Goal: Browse casually: Explore the website without a specific task or goal

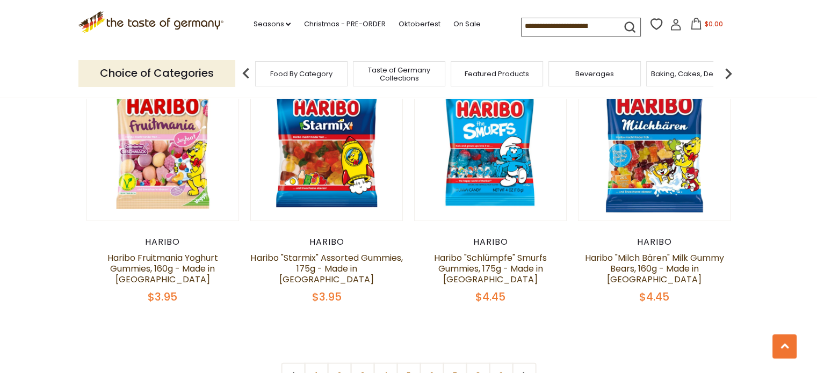
scroll to position [2525, 0]
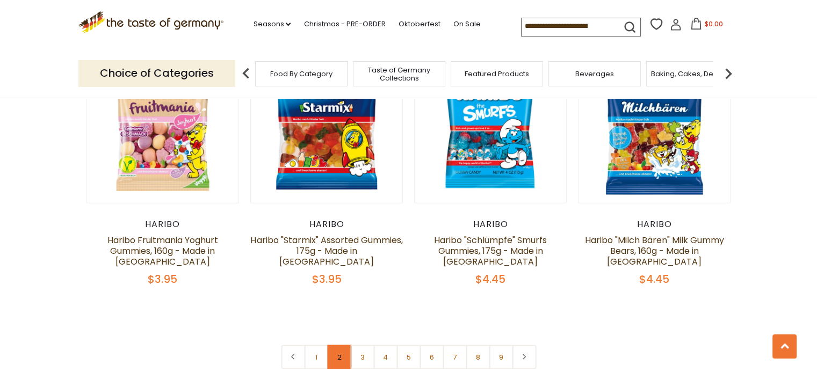
click at [338, 345] on link "2" at bounding box center [339, 357] width 24 height 24
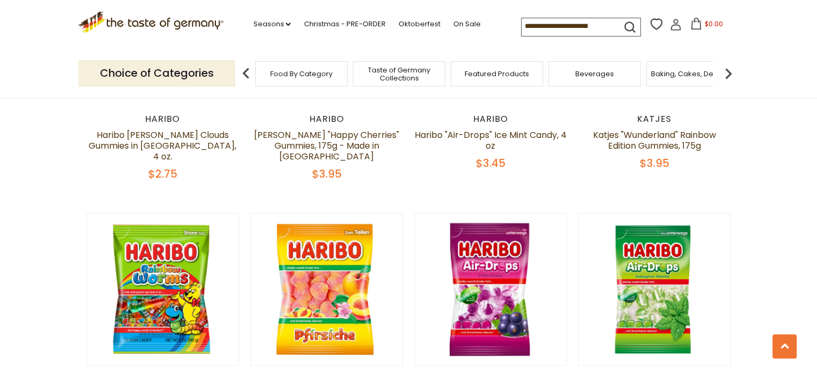
scroll to position [2413, 0]
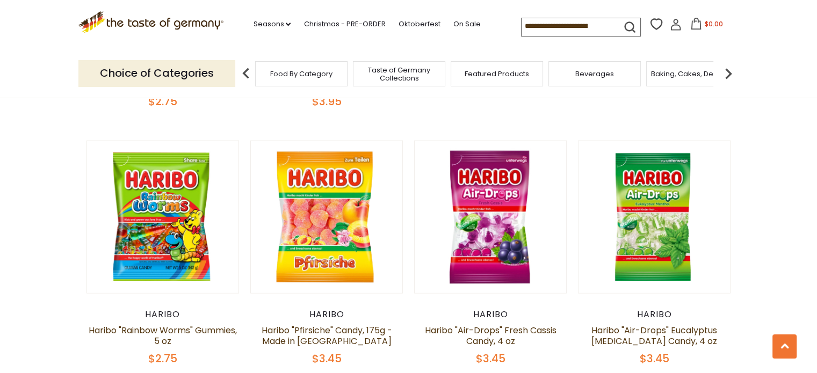
drag, startPoint x: 502, startPoint y: 217, endPoint x: 778, endPoint y: 146, distance: 284.6
drag, startPoint x: 490, startPoint y: 176, endPoint x: 788, endPoint y: 168, distance: 297.2
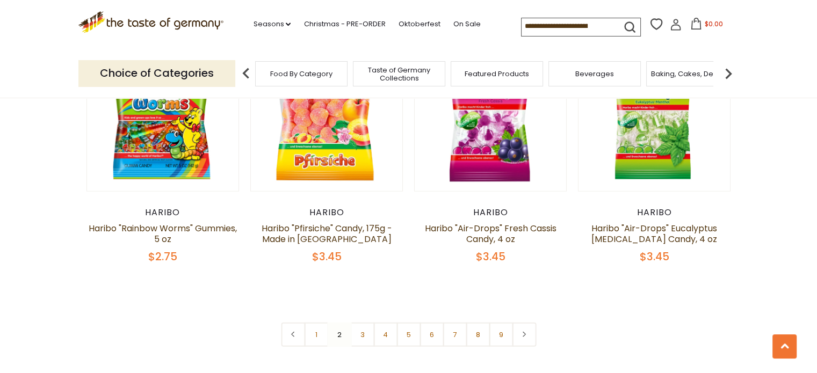
scroll to position [2521, 0]
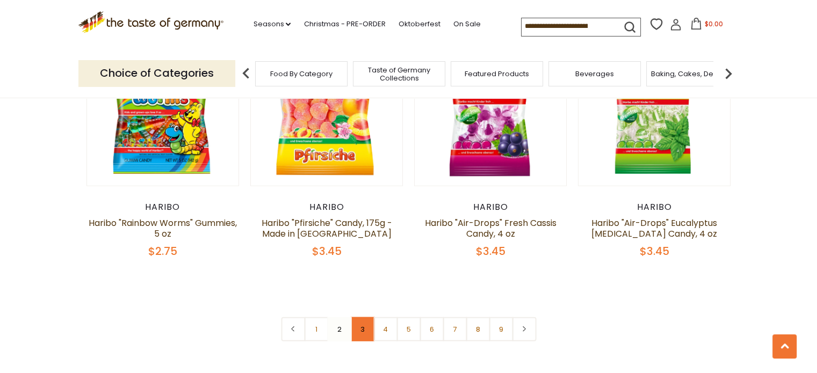
click at [359, 317] on link "3" at bounding box center [362, 329] width 24 height 24
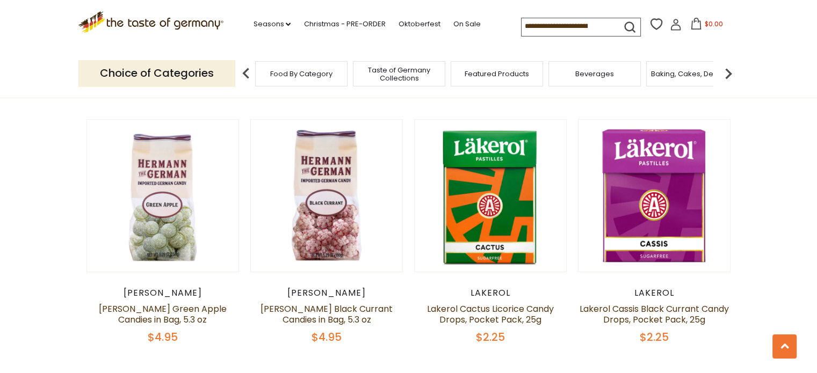
scroll to position [587, 0]
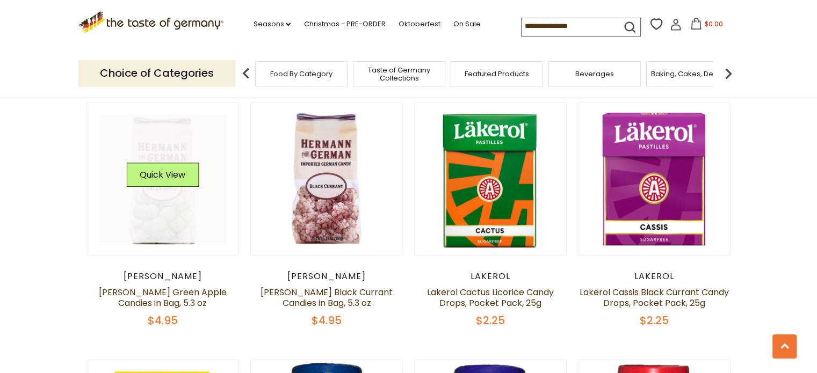
click at [184, 217] on link at bounding box center [163, 179] width 128 height 128
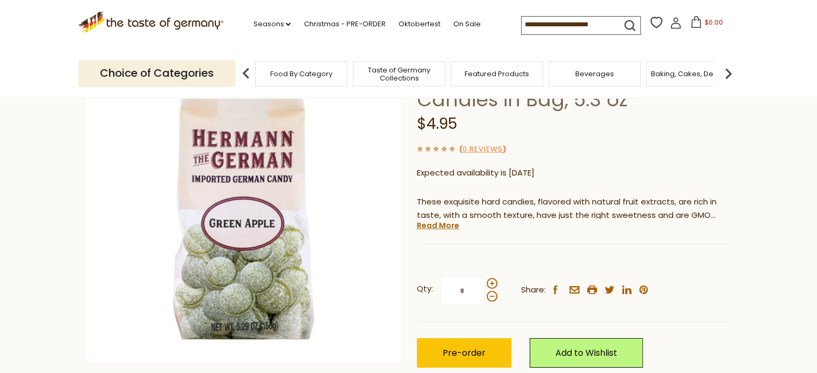
scroll to position [107, 0]
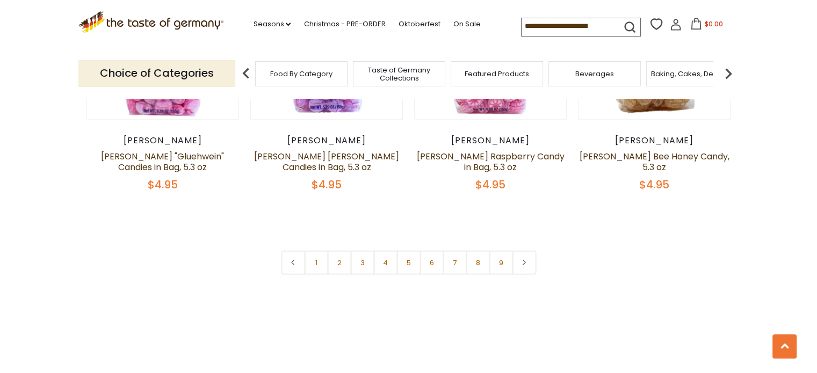
scroll to position [2668, 0]
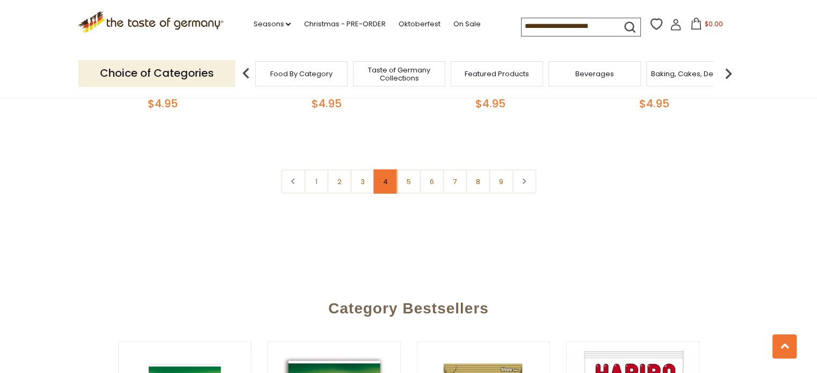
click at [382, 170] on link "4" at bounding box center [385, 182] width 24 height 24
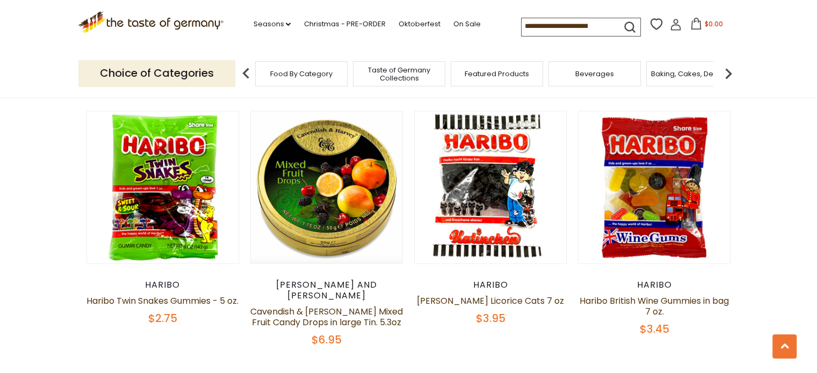
scroll to position [2521, 0]
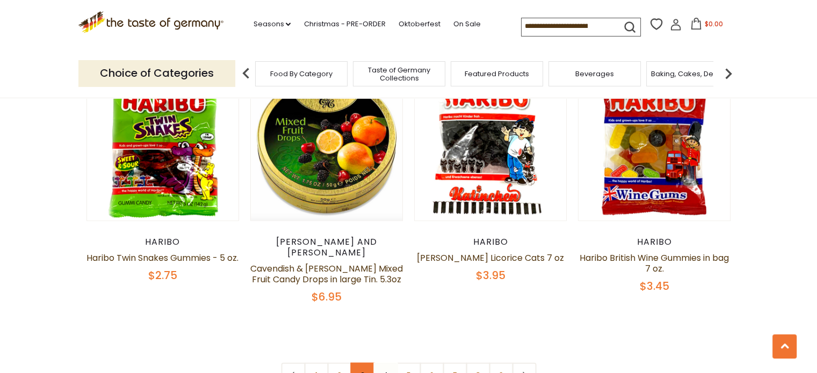
click at [355, 363] on link "3" at bounding box center [362, 375] width 24 height 24
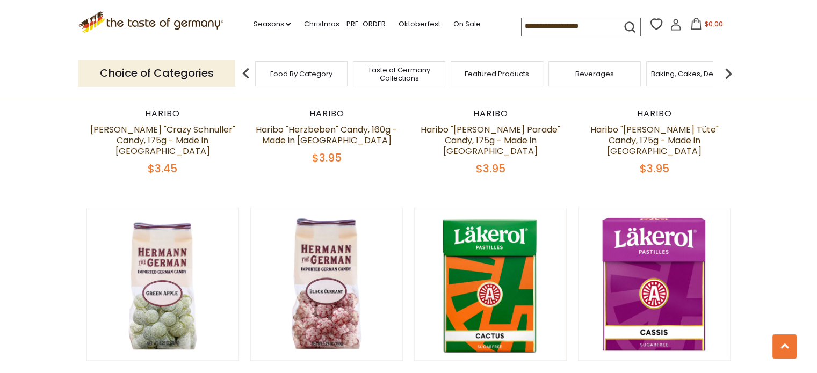
scroll to position [587, 0]
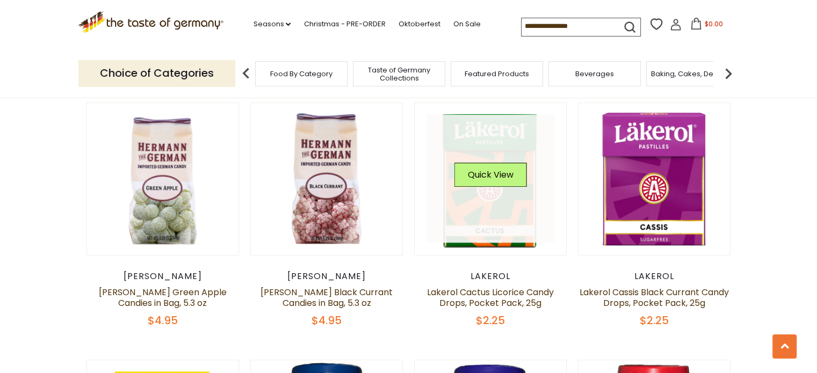
click at [506, 219] on link at bounding box center [491, 179] width 128 height 128
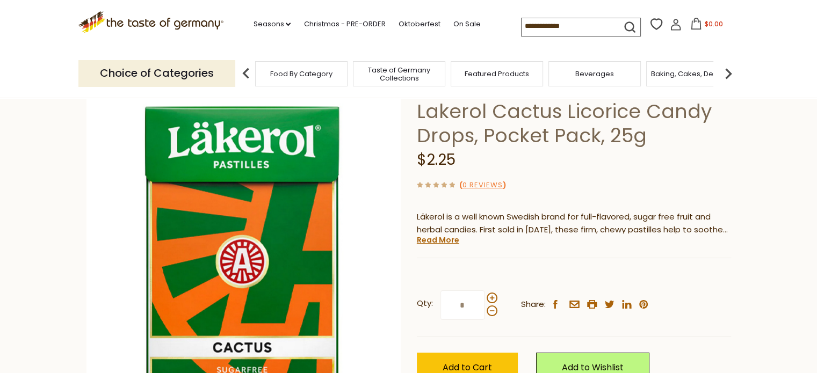
scroll to position [54, 0]
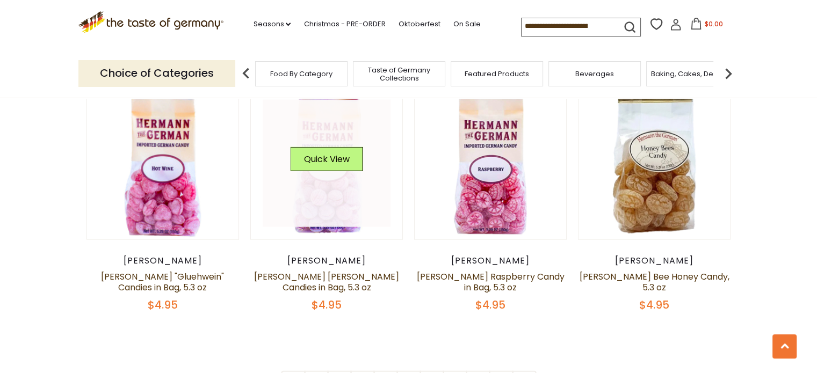
scroll to position [2628, 0]
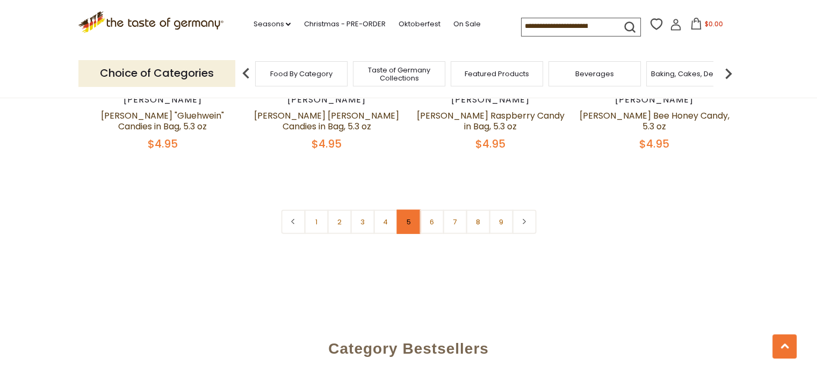
click at [403, 210] on link "5" at bounding box center [408, 222] width 24 height 24
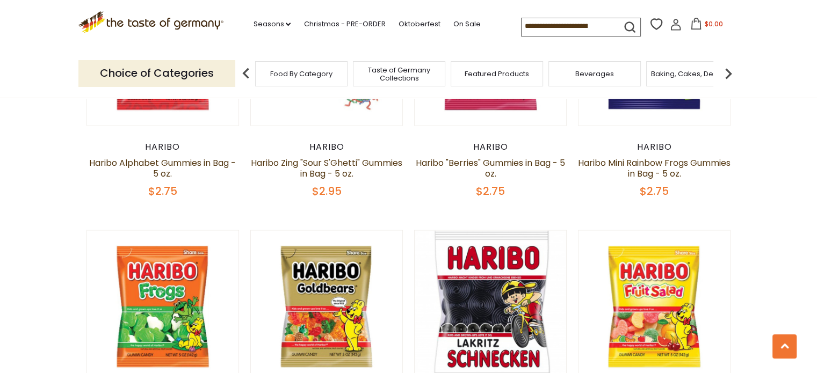
scroll to position [2252, 0]
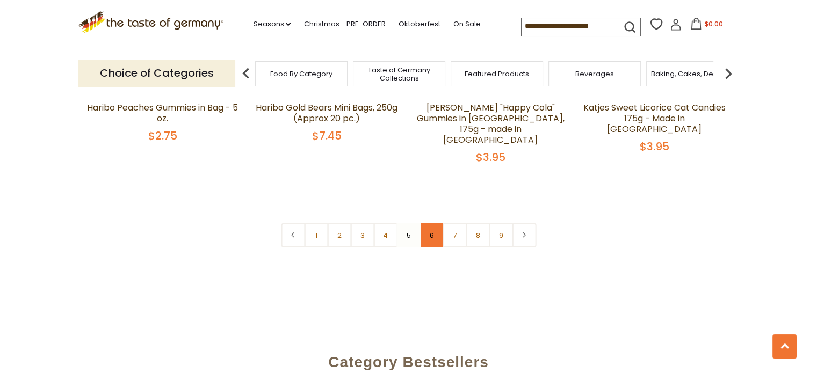
click at [429, 223] on link "6" at bounding box center [432, 235] width 24 height 24
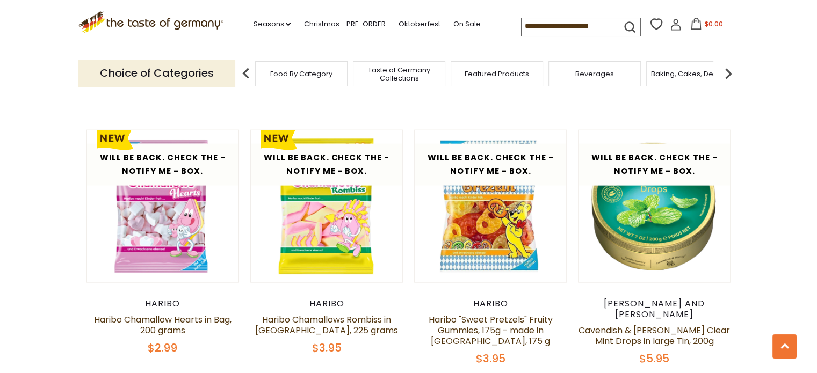
scroll to position [2628, 0]
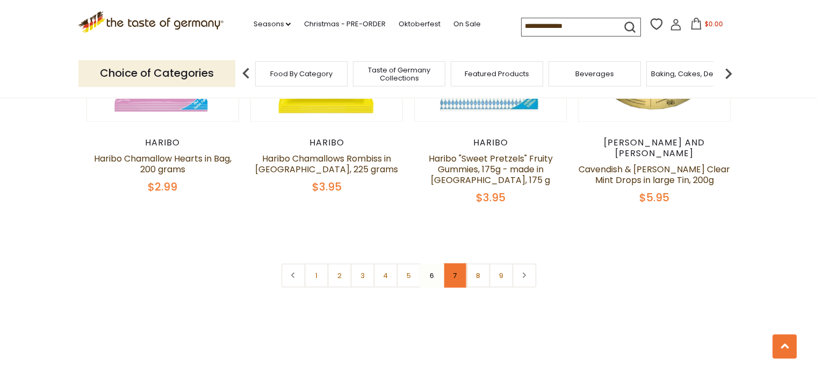
click at [454, 264] on link "7" at bounding box center [455, 276] width 24 height 24
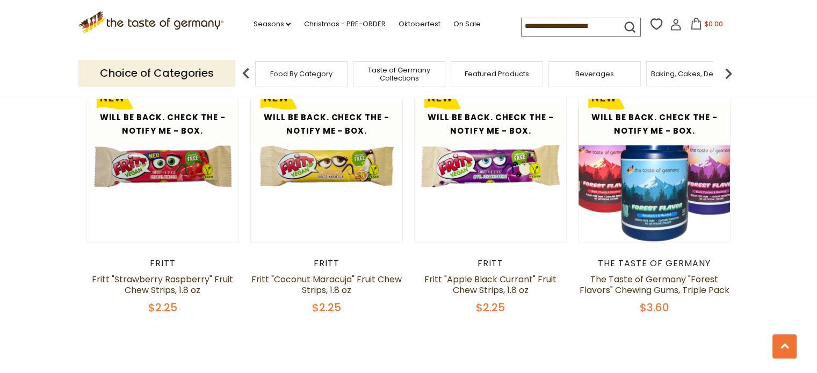
scroll to position [2521, 0]
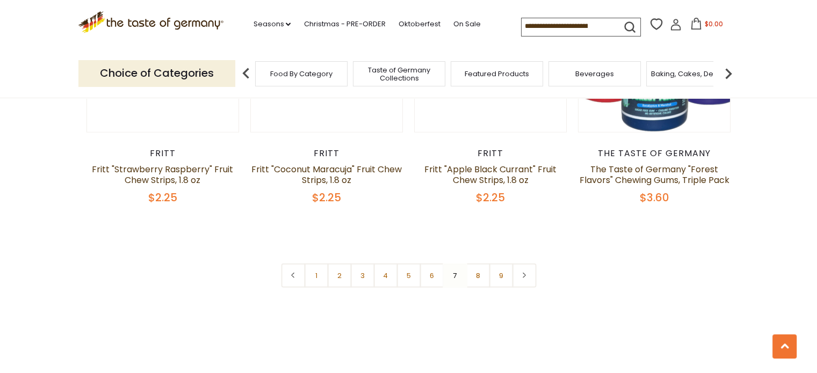
click at [473, 271] on link "8" at bounding box center [478, 276] width 24 height 24
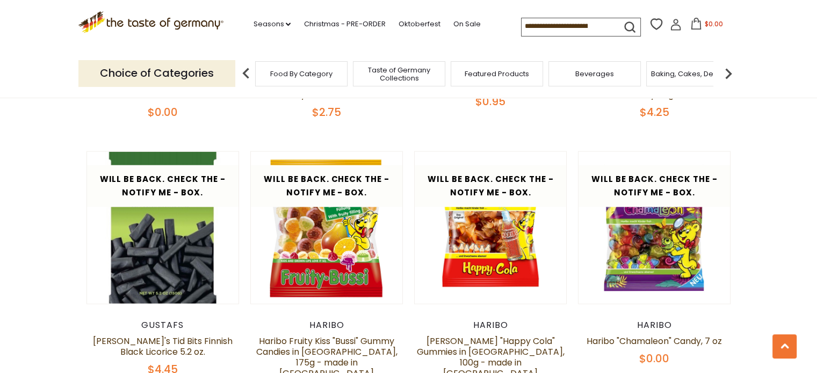
scroll to position [2574, 0]
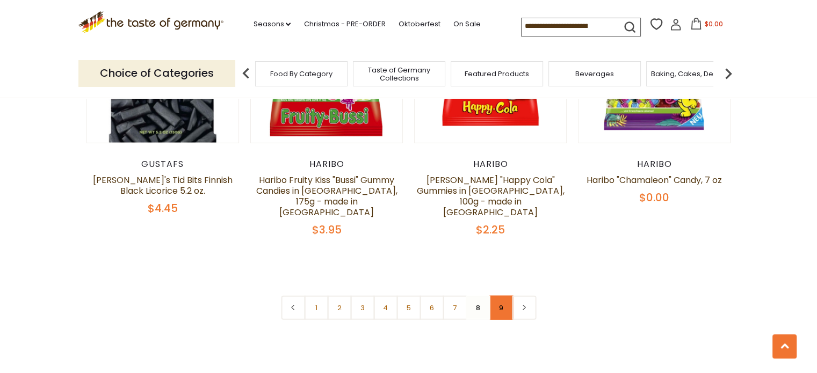
click at [500, 296] on link "9" at bounding box center [501, 308] width 24 height 24
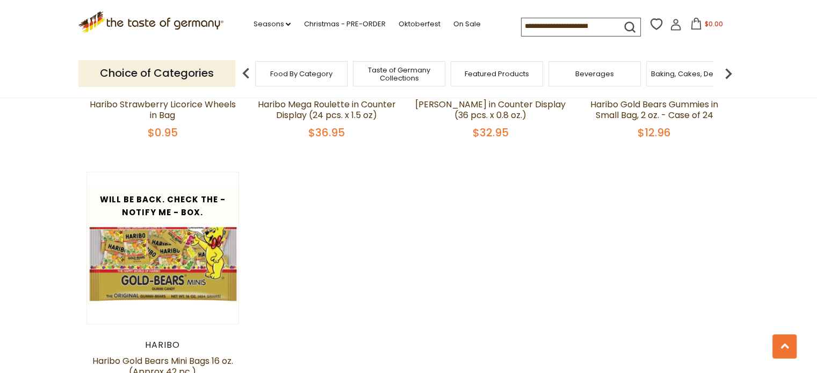
scroll to position [802, 0]
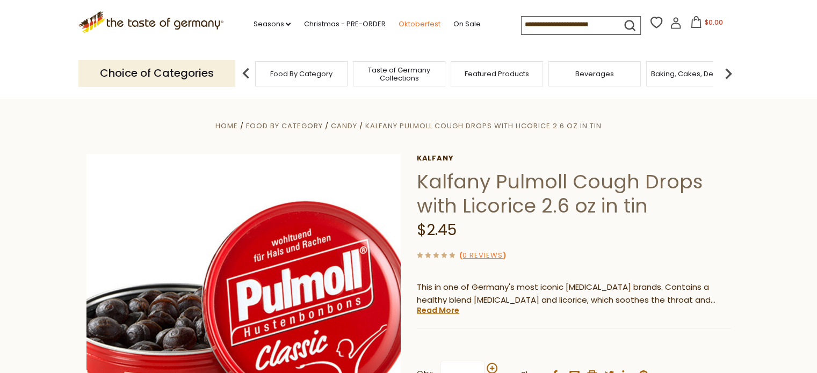
click at [407, 27] on link "Oktoberfest" at bounding box center [419, 24] width 42 height 12
